Goal: Check status: Verify the current state of an ongoing process or item

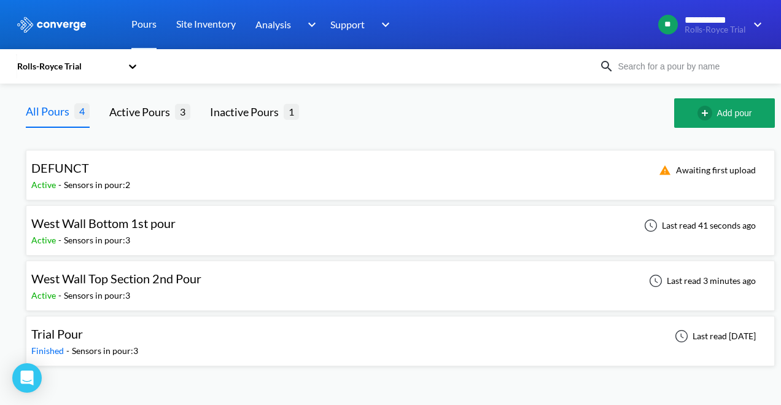
click at [138, 330] on div "Trial Pour" at bounding box center [84, 333] width 107 height 19
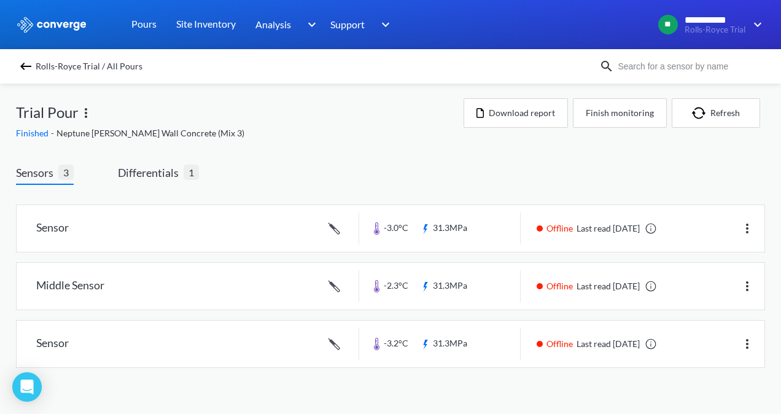
click at [31, 64] on img at bounding box center [25, 66] width 15 height 15
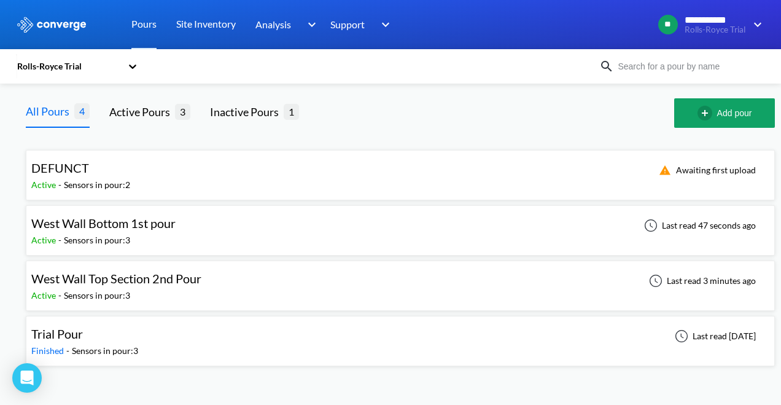
click at [143, 339] on div "Trial Pour Finished - Sensors in pour: 3 Last read [DATE]" at bounding box center [400, 340] width 738 height 39
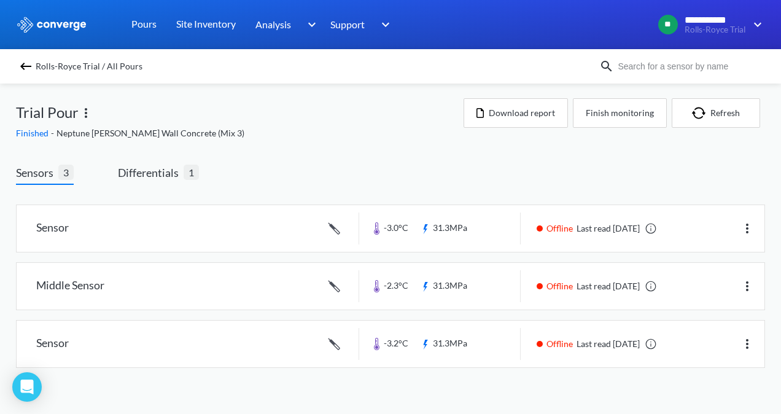
click at [21, 69] on img at bounding box center [25, 66] width 15 height 15
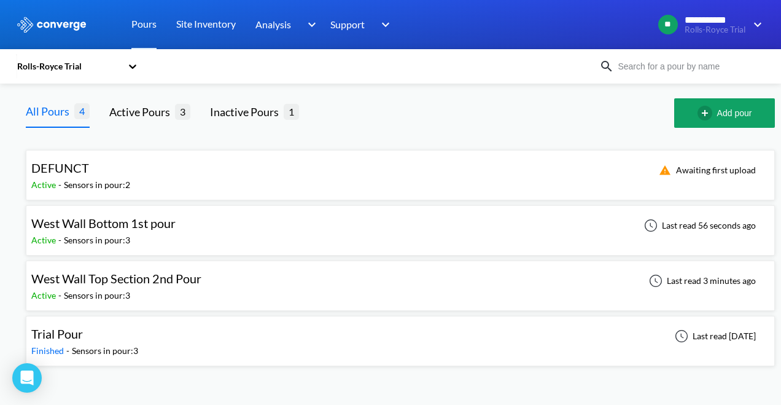
click at [214, 240] on div "West Wall Bottom 1st pour Active - Sensors in pour: 3 Last read 56 seconds ago" at bounding box center [400, 230] width 738 height 39
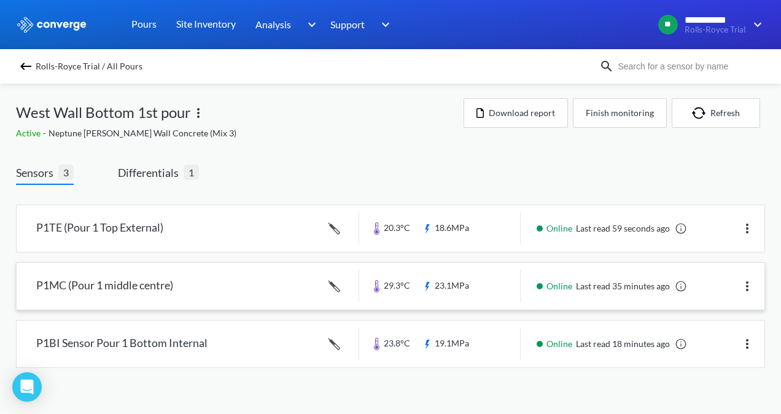
click at [429, 291] on link at bounding box center [391, 286] width 748 height 47
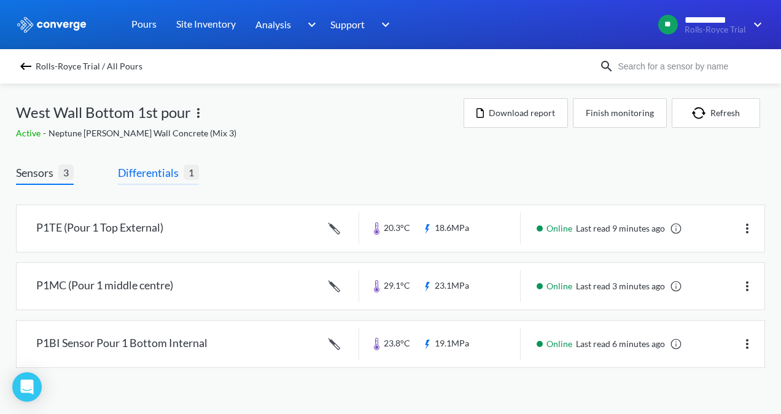
click at [139, 173] on span "Differentials" at bounding box center [151, 172] width 66 height 17
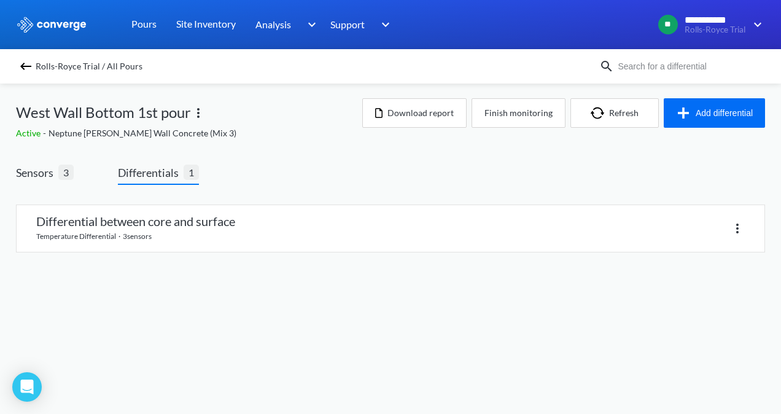
click at [15, 165] on div "**********" at bounding box center [390, 138] width 781 height 277
click at [21, 172] on span "Sensors" at bounding box center [37, 172] width 42 height 17
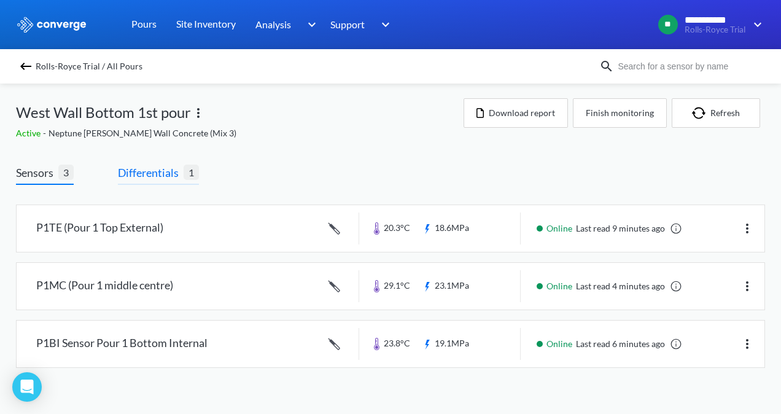
click at [171, 174] on span "Differentials" at bounding box center [151, 172] width 66 height 17
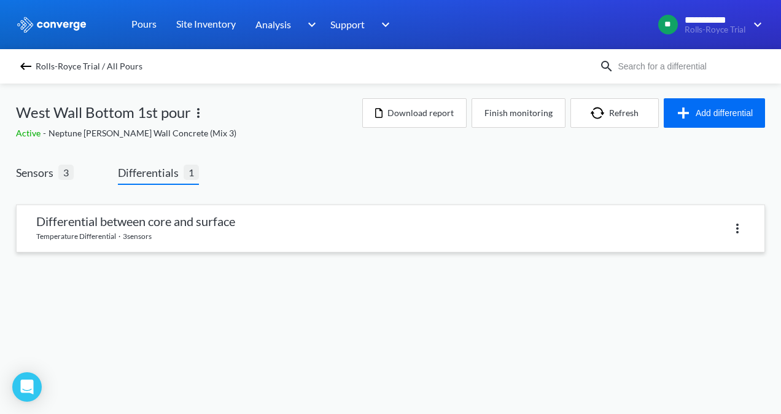
click at [343, 231] on link at bounding box center [391, 228] width 748 height 47
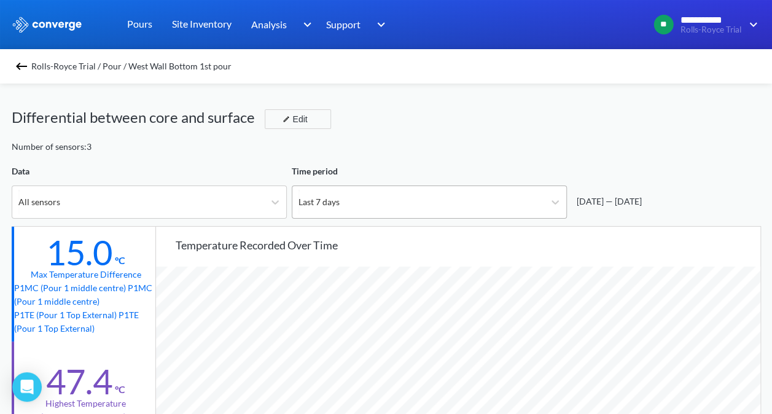
click at [359, 196] on div "Last 7 days" at bounding box center [418, 202] width 252 height 32
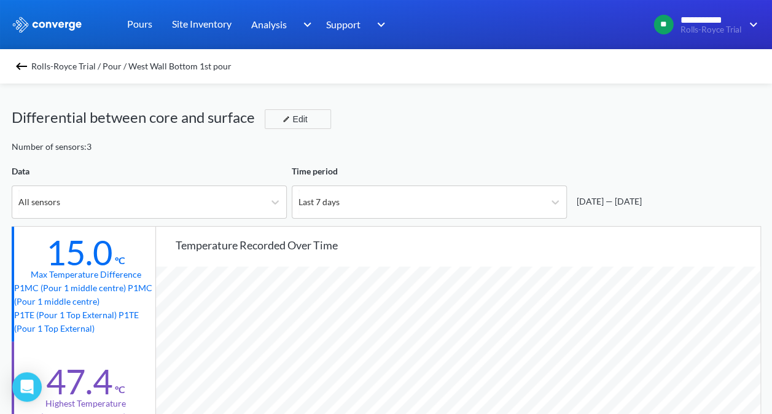
scroll to position [61, 0]
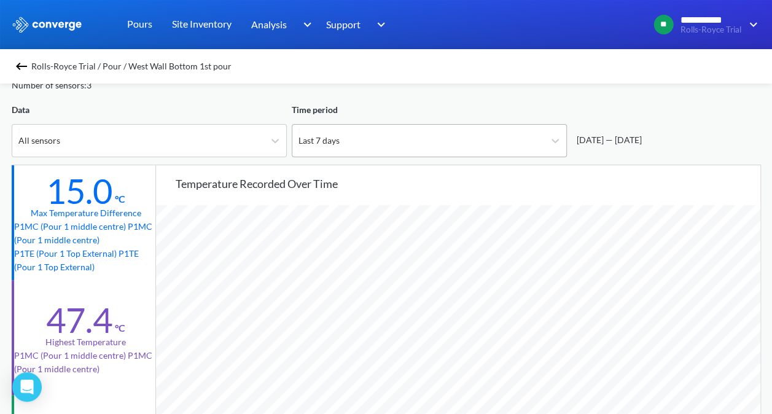
click at [383, 144] on div "Last 7 days" at bounding box center [418, 141] width 252 height 32
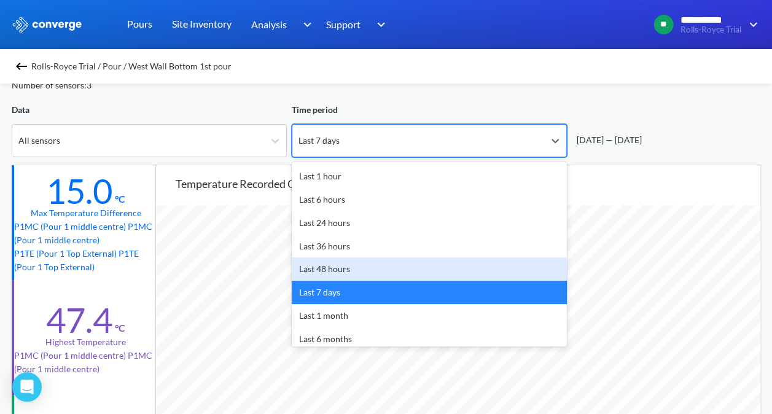
click at [345, 263] on div "Last 48 hours" at bounding box center [429, 268] width 275 height 23
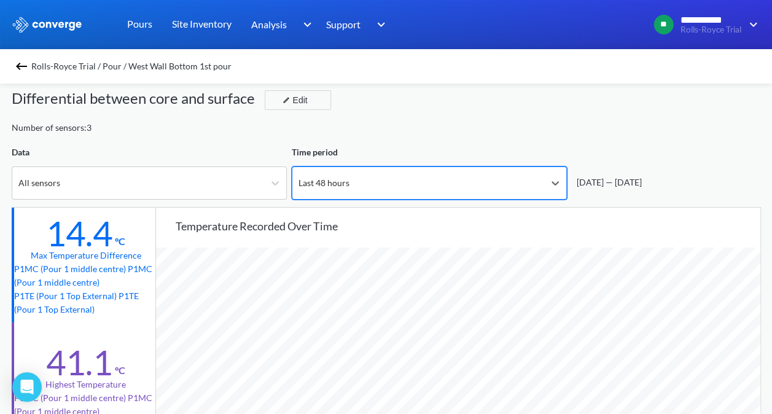
scroll to position [0, 0]
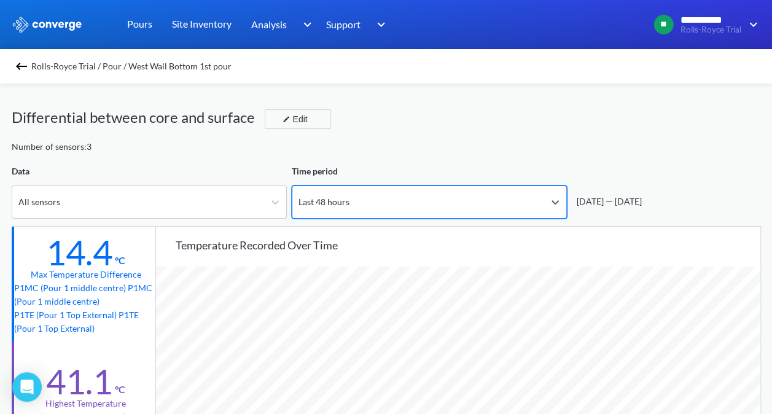
click at [510, 203] on div "Last 48 hours" at bounding box center [418, 202] width 252 height 32
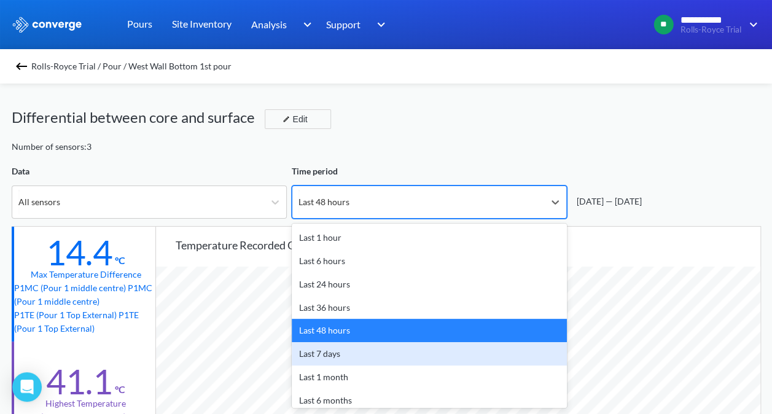
click at [362, 353] on div "Last 7 days" at bounding box center [429, 353] width 275 height 23
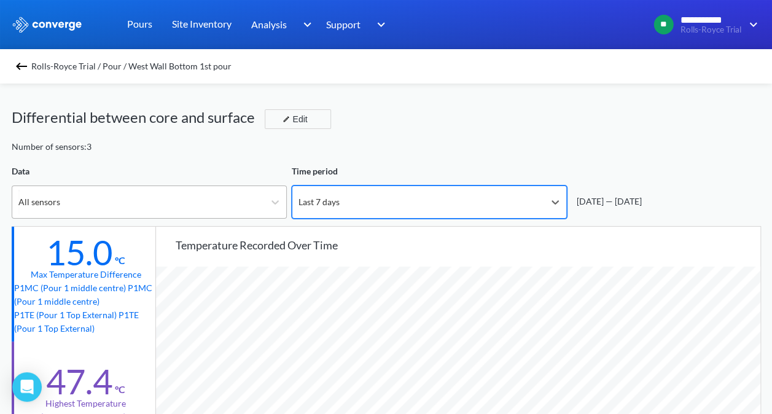
scroll to position [1028, 771]
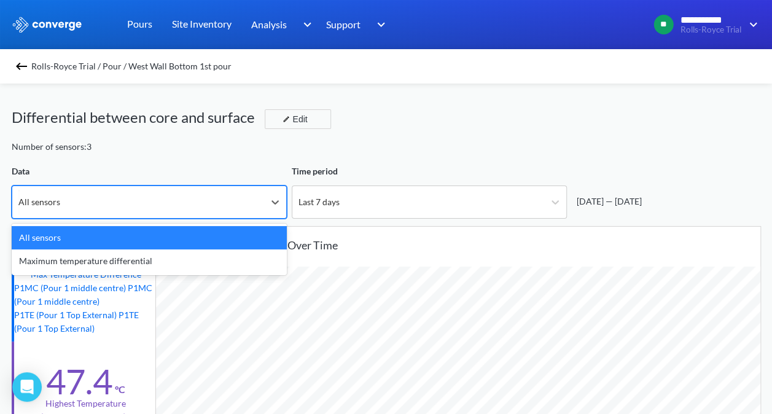
click at [258, 205] on div "All sensors" at bounding box center [138, 202] width 252 height 32
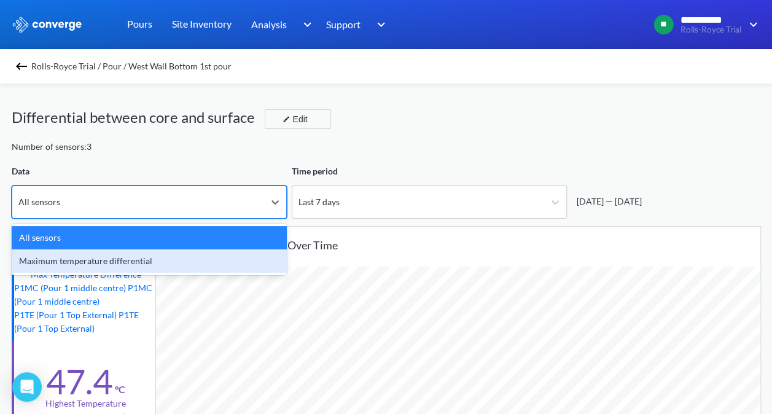
click at [197, 263] on div "Maximum temperature differential" at bounding box center [149, 260] width 275 height 23
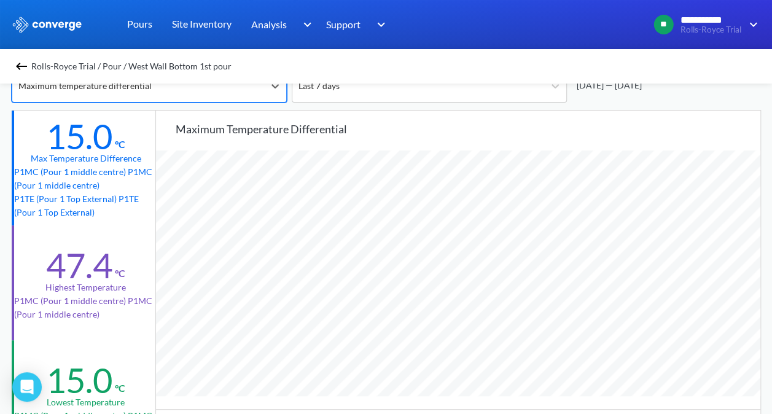
scroll to position [0, 0]
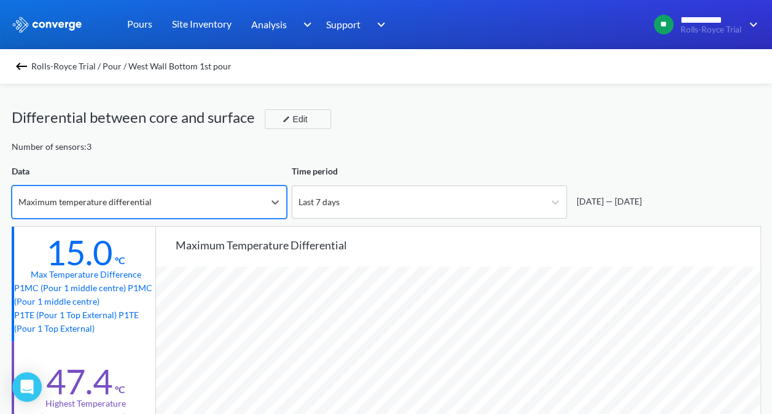
click at [118, 211] on div "Maximum temperature differential" at bounding box center [138, 202] width 252 height 32
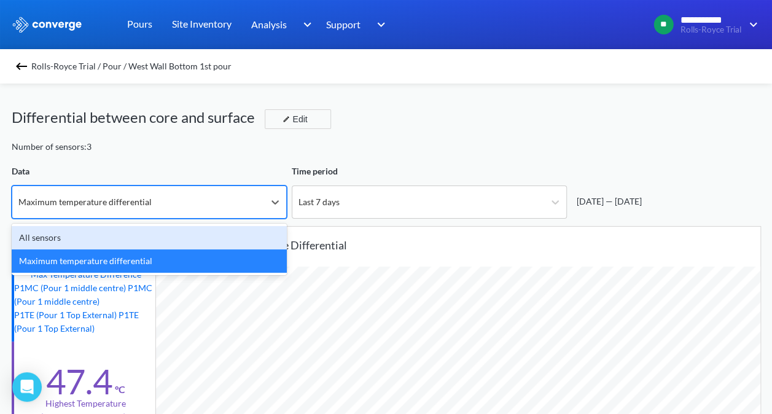
click at [109, 237] on div "All sensors" at bounding box center [149, 237] width 275 height 23
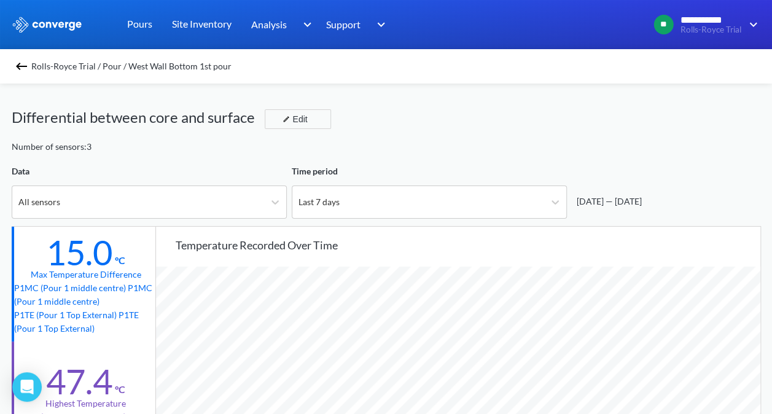
click at [38, 60] on span "Rolls-Royce Trial / Pour / West Wall Bottom 1st pour" at bounding box center [131, 66] width 200 height 17
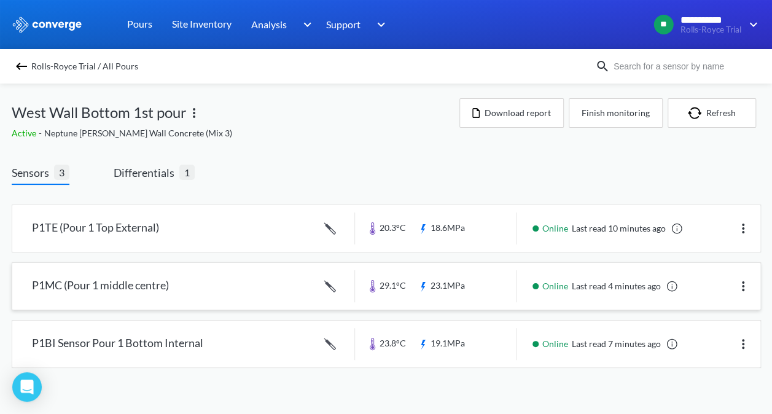
click at [158, 289] on link at bounding box center [386, 286] width 748 height 47
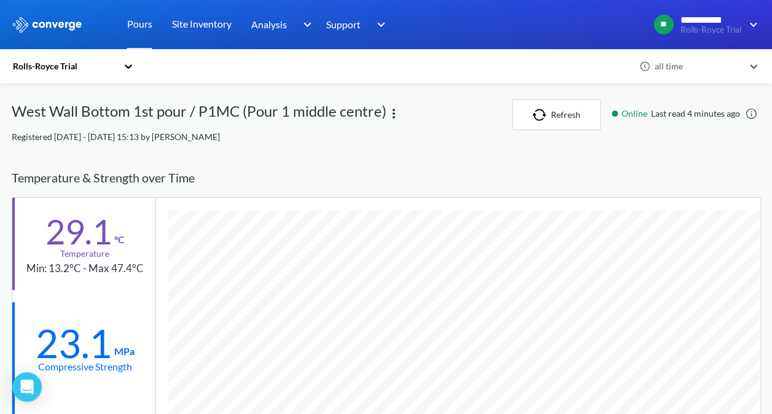
scroll to position [61, 0]
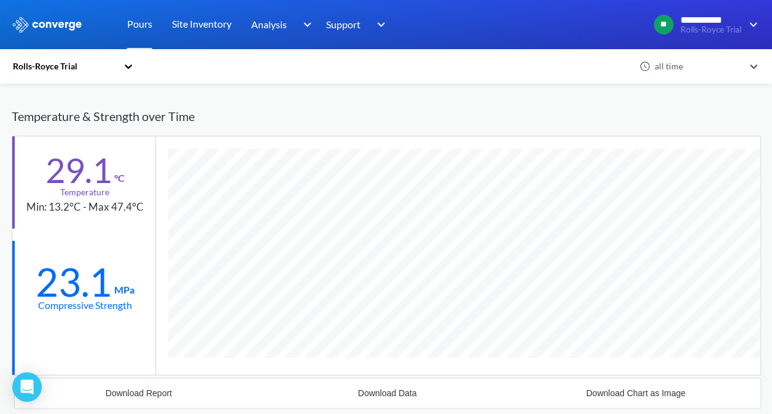
click at [441, 104] on div "Temperature & Strength over Time" at bounding box center [386, 116] width 749 height 39
